Goal: Task Accomplishment & Management: Use online tool/utility

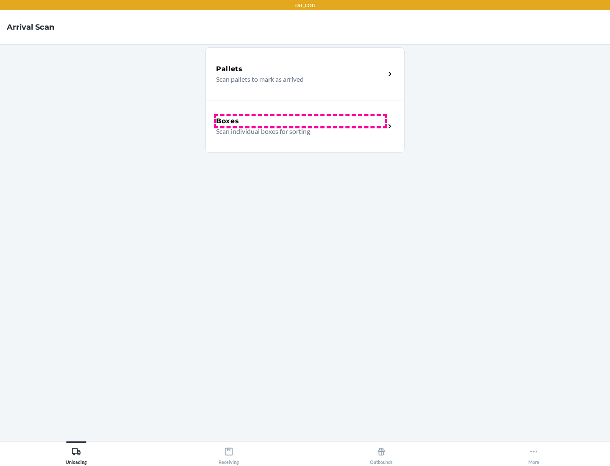
click at [300, 121] on div "Boxes" at bounding box center [300, 121] width 169 height 10
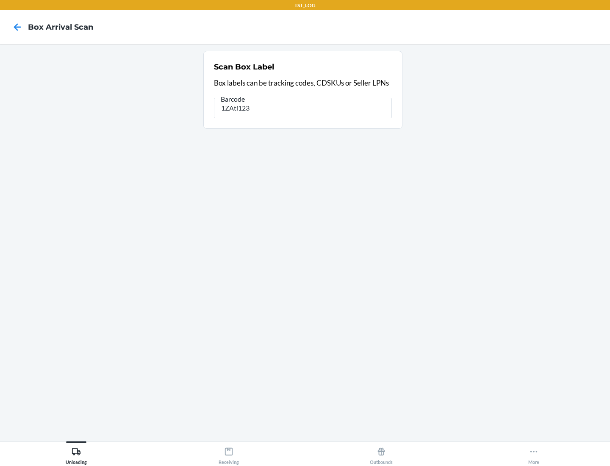
type input "1ZAti123"
